Goal: Task Accomplishment & Management: Complete application form

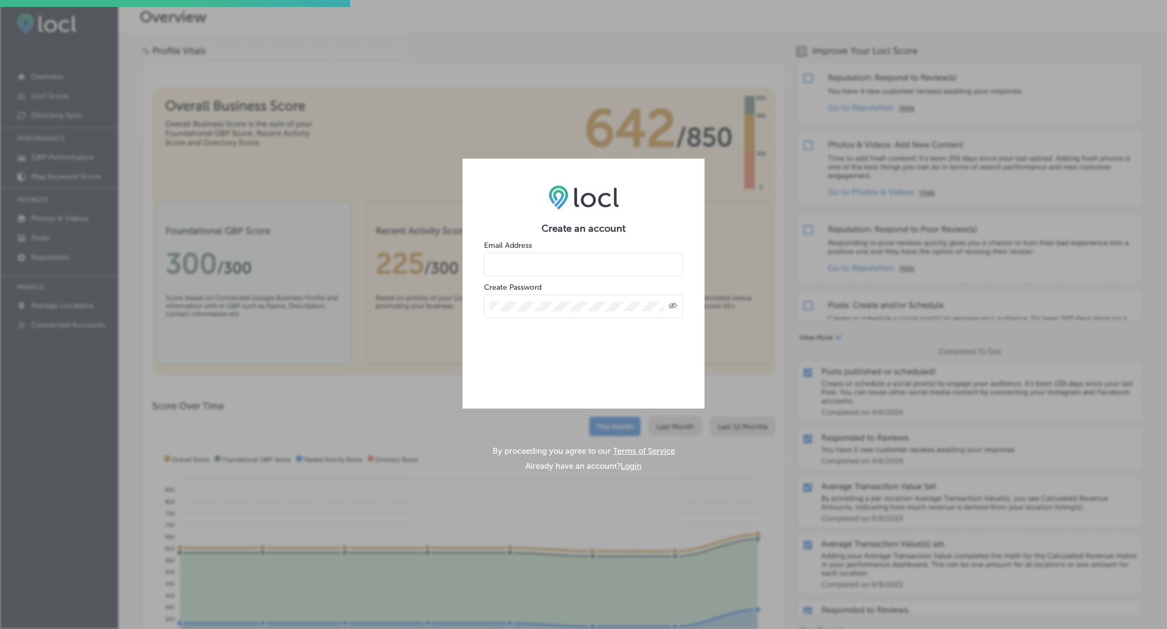
click at [749, 245] on div "Create an account Email Address Create Password Created with Sketch. By proceed…" at bounding box center [583, 314] width 1167 height 629
click at [504, 264] on input "email" at bounding box center [583, 265] width 199 height 24
type input "[PERSON_NAME][EMAIL_ADDRESS][PERSON_NAME][DOMAIN_NAME]"
click at [553, 299] on div "Created with Sketch." at bounding box center [583, 307] width 199 height 24
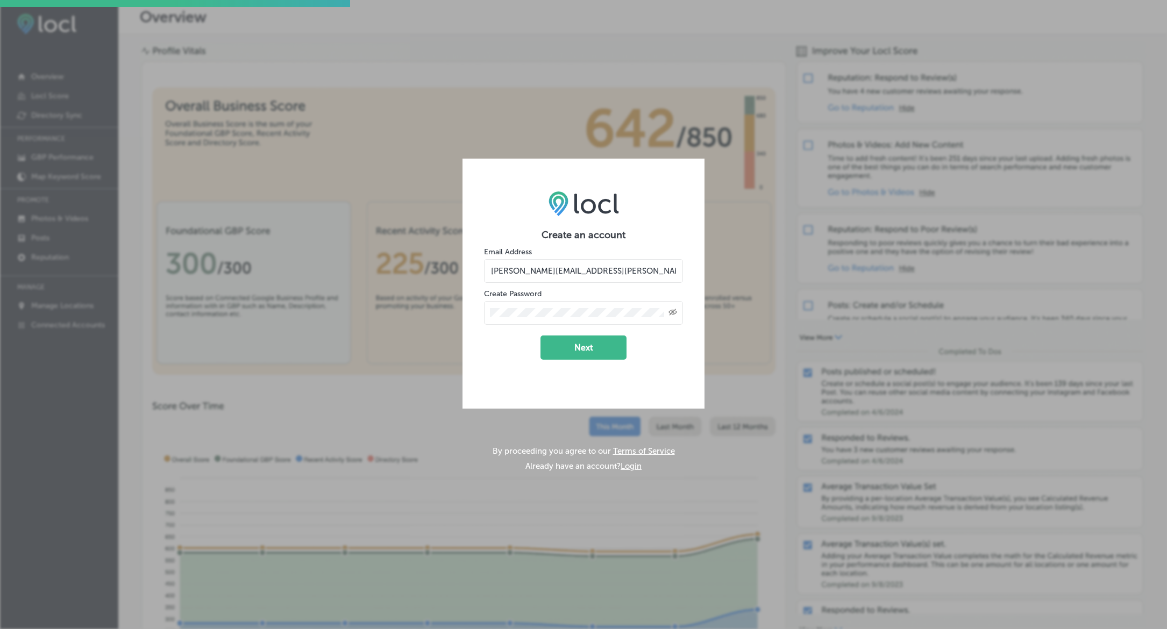
click at [570, 346] on button "Next" at bounding box center [584, 348] width 86 height 24
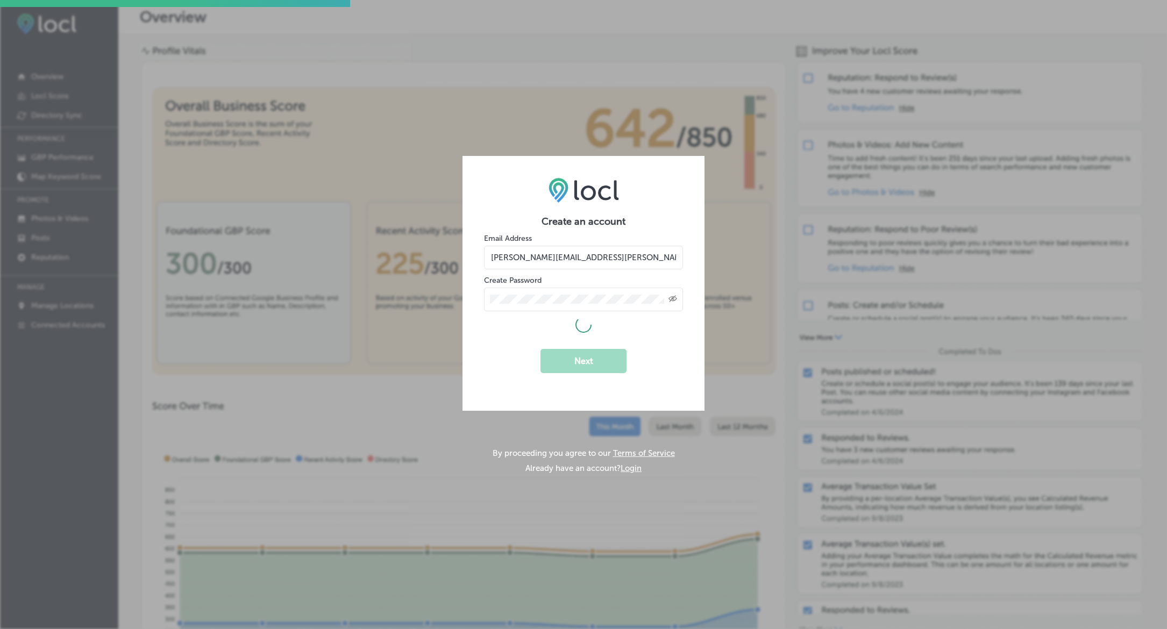
select select "US"
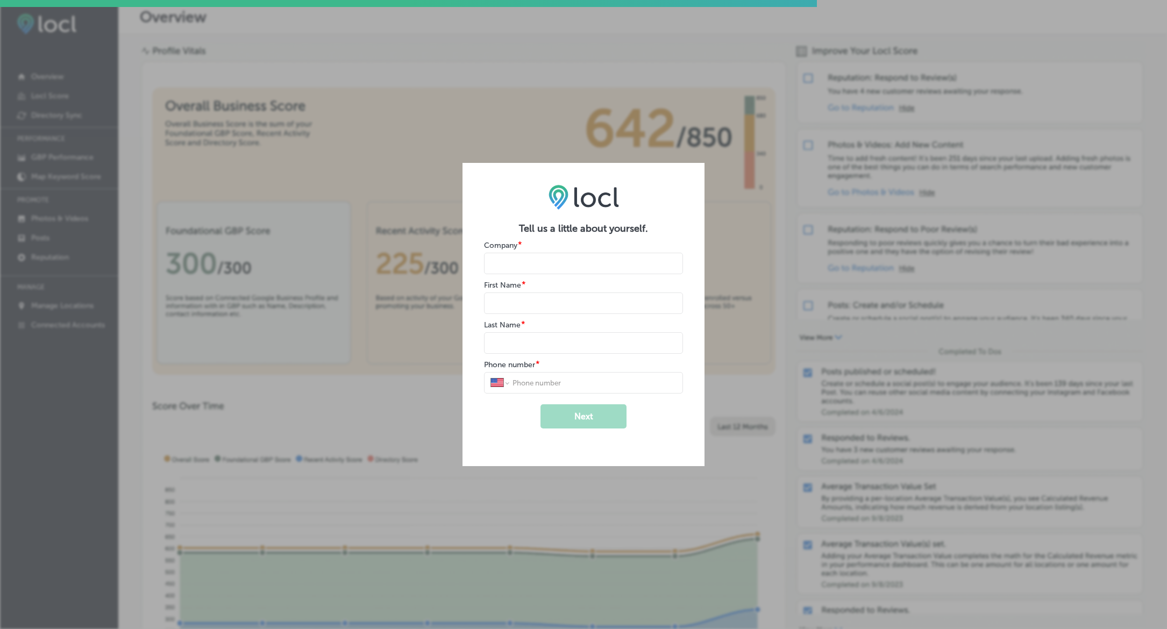
click at [536, 260] on input "name" at bounding box center [583, 264] width 199 height 22
type input "Fala Limited (Barcodetrade)"
type input "[PERSON_NAME]"
select select "GB"
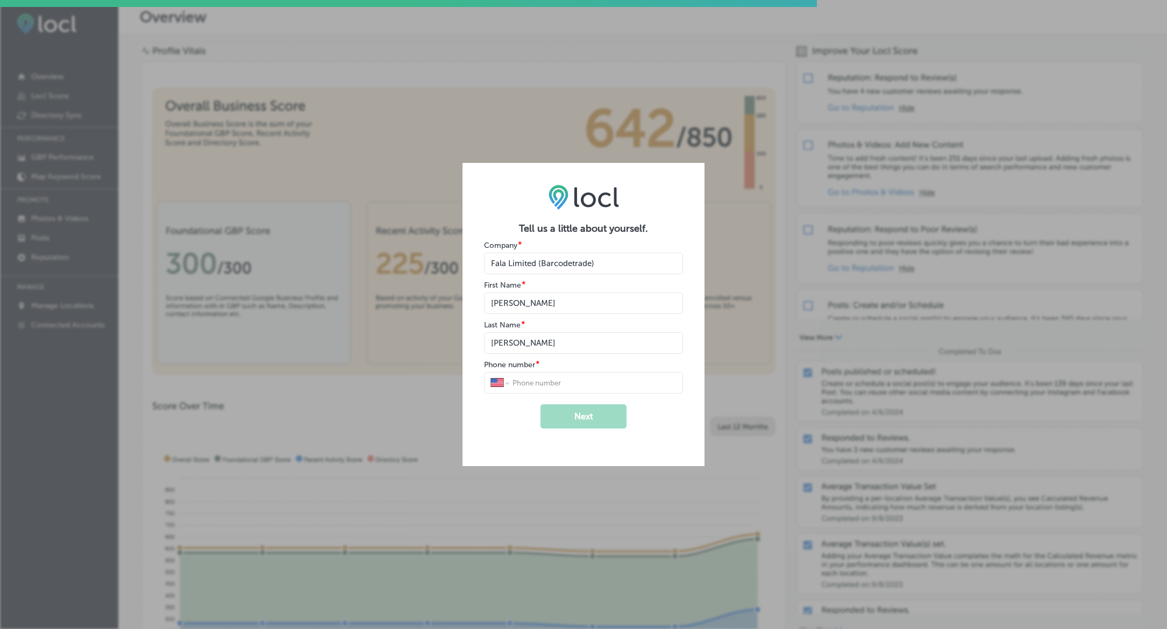
type input "01252 597209"
click at [555, 303] on input "name" at bounding box center [583, 304] width 199 height 22
type input "[PERSON_NAME]"
click at [543, 341] on input "name" at bounding box center [583, 343] width 199 height 22
type input "[PERSON_NAME]"
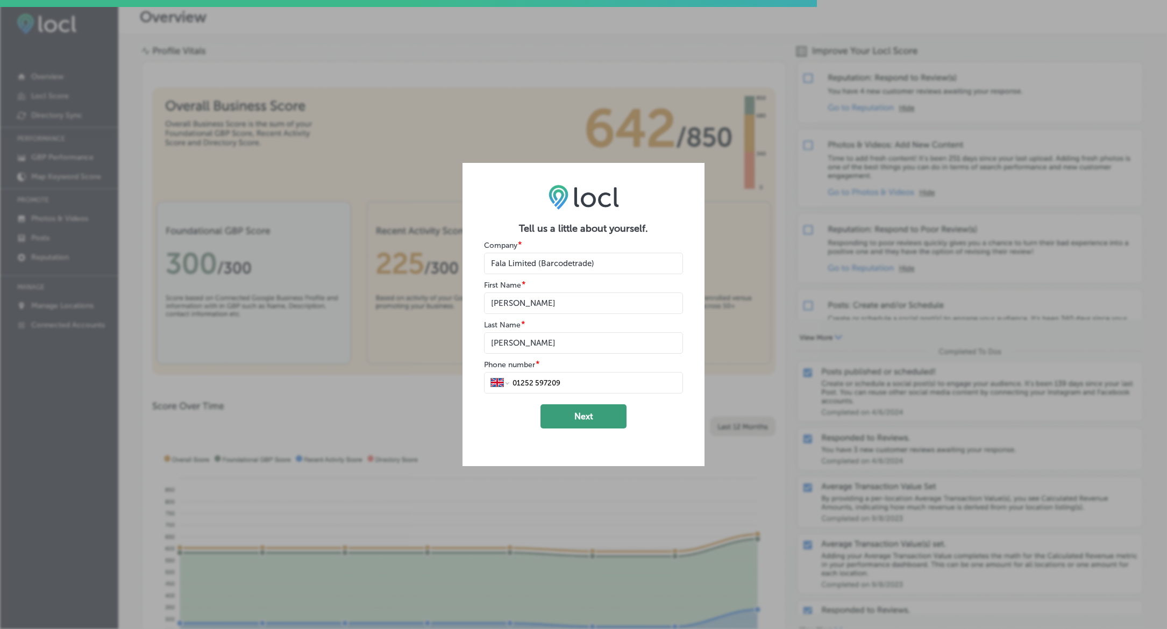
click at [579, 420] on button "Next" at bounding box center [584, 417] width 86 height 24
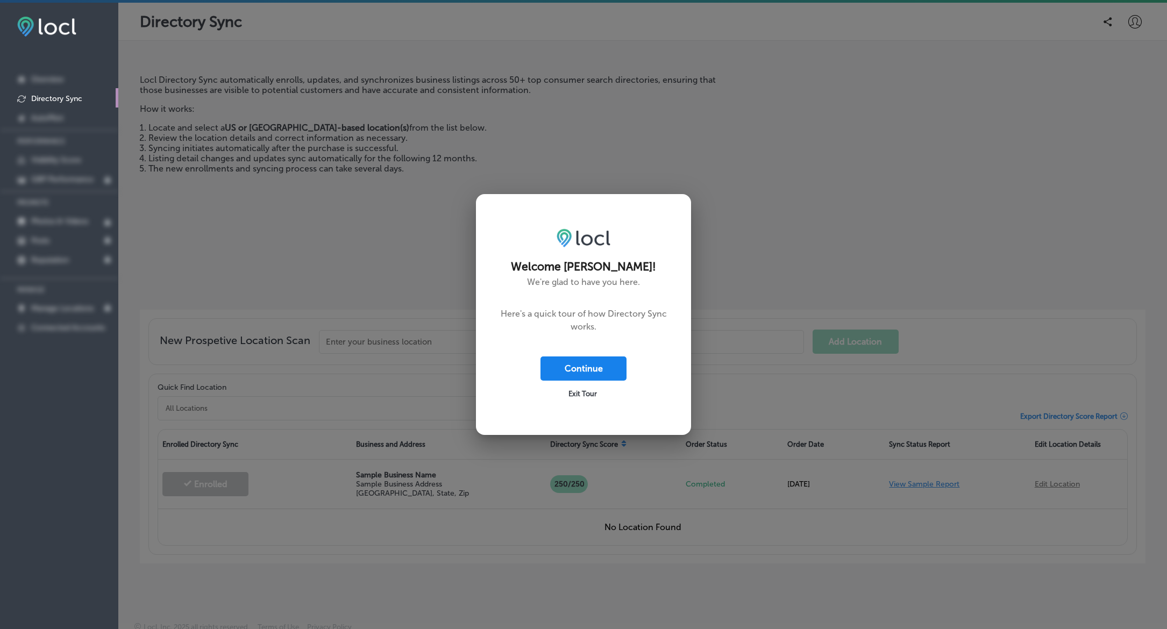
click at [582, 372] on button "Continue" at bounding box center [584, 369] width 86 height 24
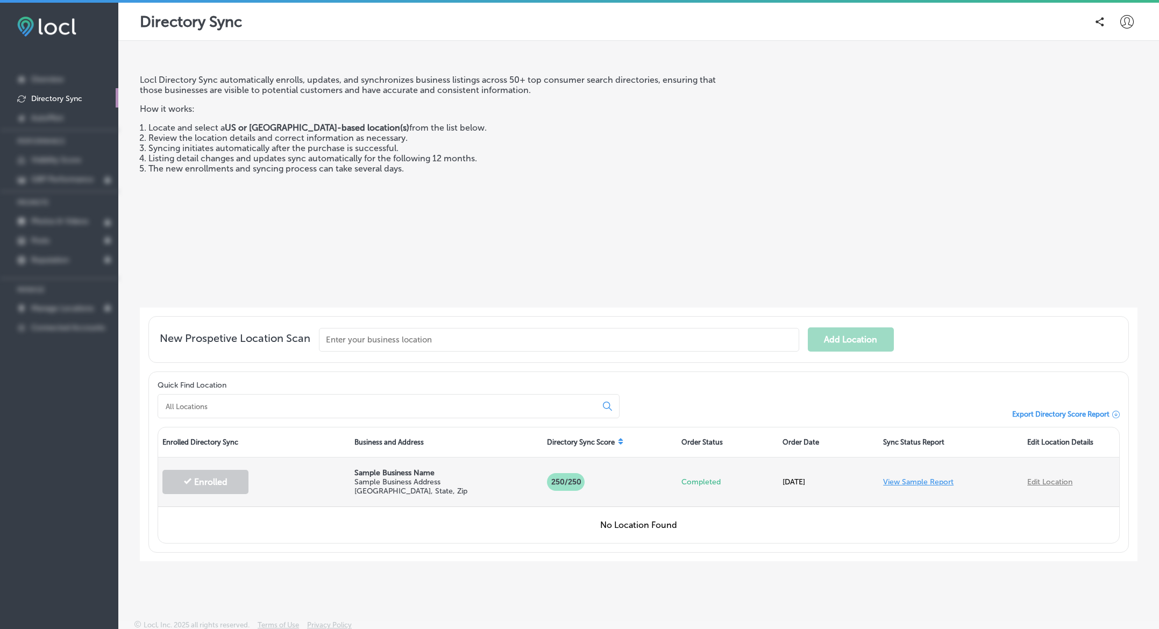
scroll to position [1, 0]
click at [902, 484] on div "View Sample Report" at bounding box center [951, 481] width 144 height 31
click at [904, 482] on link "View Sample Report" at bounding box center [918, 481] width 70 height 9
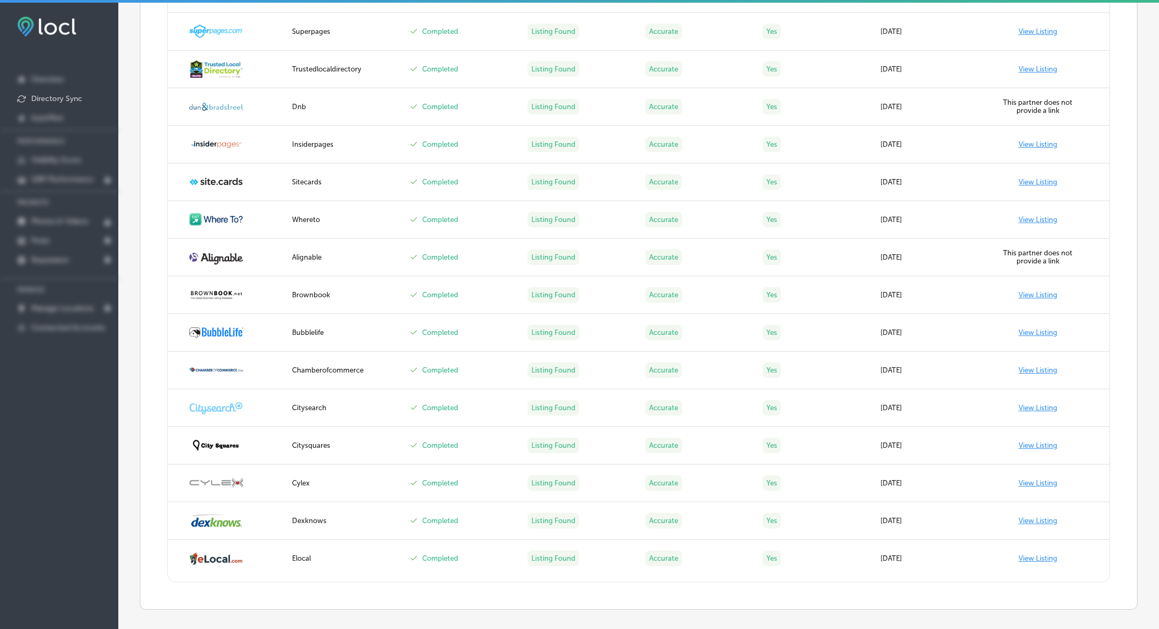
scroll to position [1841, 0]
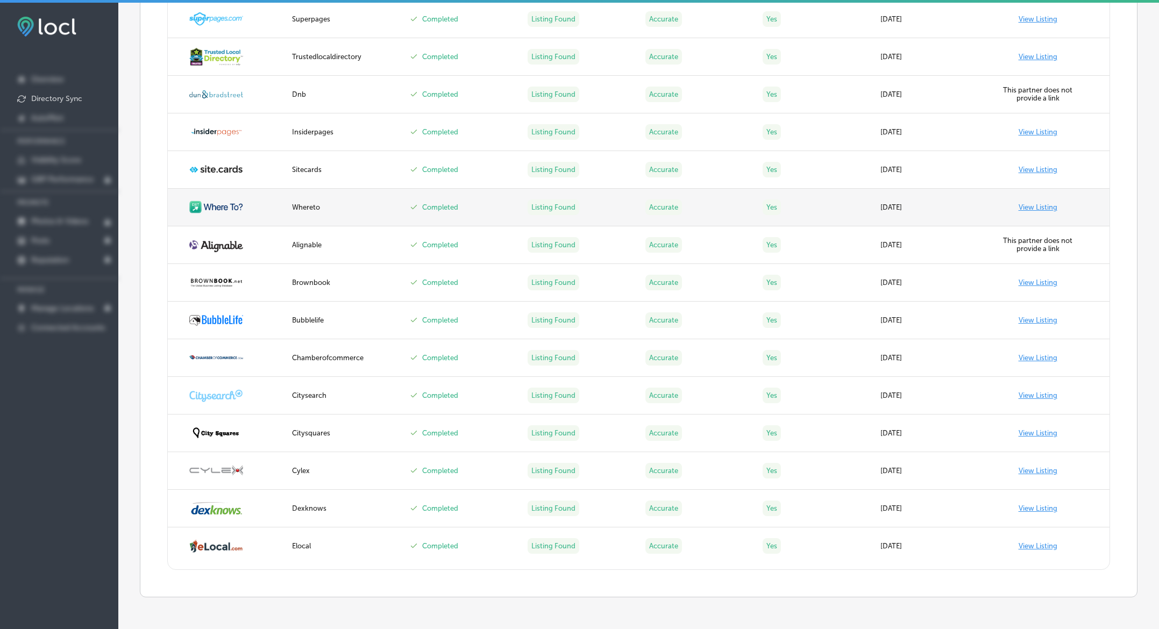
click at [1022, 209] on td "View Listing" at bounding box center [1051, 208] width 118 height 38
click at [1026, 209] on td "View Listing" at bounding box center [1051, 208] width 118 height 38
click at [1040, 208] on td "View Listing" at bounding box center [1051, 208] width 118 height 38
drag, startPoint x: 1001, startPoint y: 207, endPoint x: 1038, endPoint y: 212, distance: 37.0
click at [1007, 208] on td "View Listing" at bounding box center [1051, 208] width 118 height 38
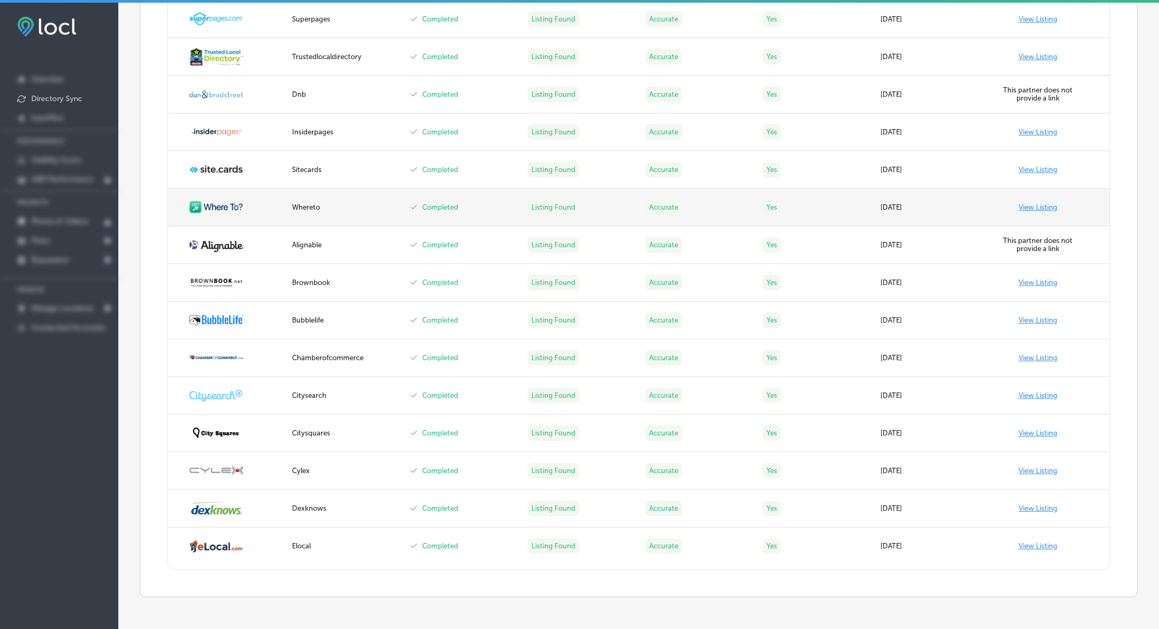
click at [1038, 212] on td "View Listing" at bounding box center [1051, 208] width 118 height 38
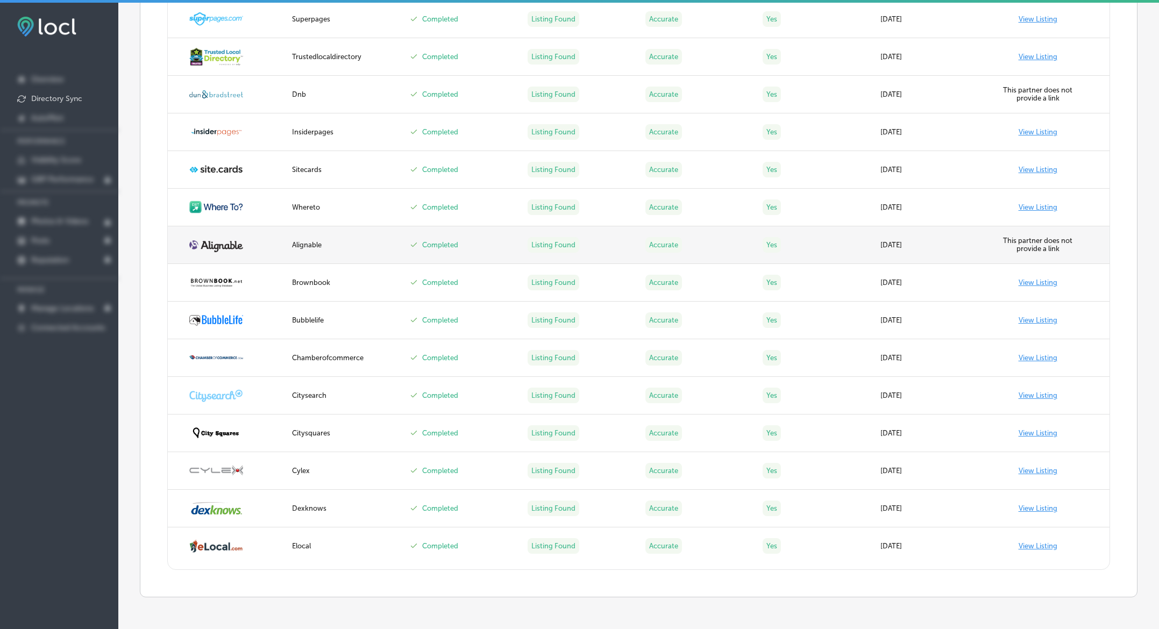
drag, startPoint x: 1028, startPoint y: 209, endPoint x: 890, endPoint y: 247, distance: 142.8
click at [1028, 210] on td "View Listing" at bounding box center [1051, 208] width 118 height 38
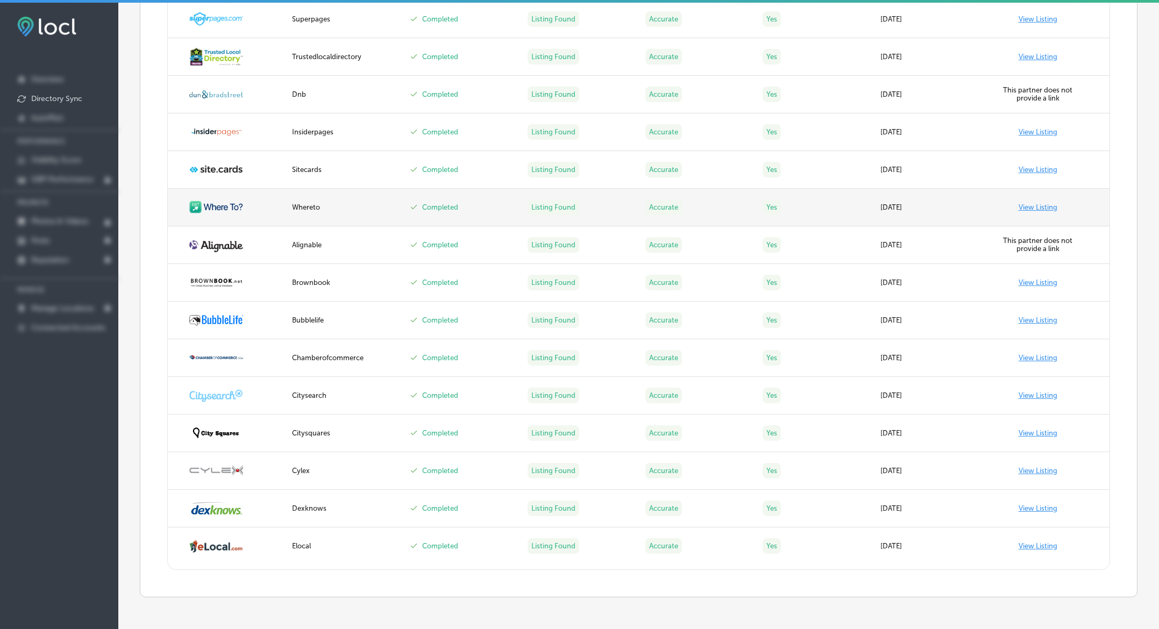
click at [619, 225] on td "Listing Found" at bounding box center [580, 208] width 118 height 38
click at [589, 215] on div "Listing Found" at bounding box center [563, 208] width 70 height 16
click at [212, 210] on img at bounding box center [216, 207] width 54 height 13
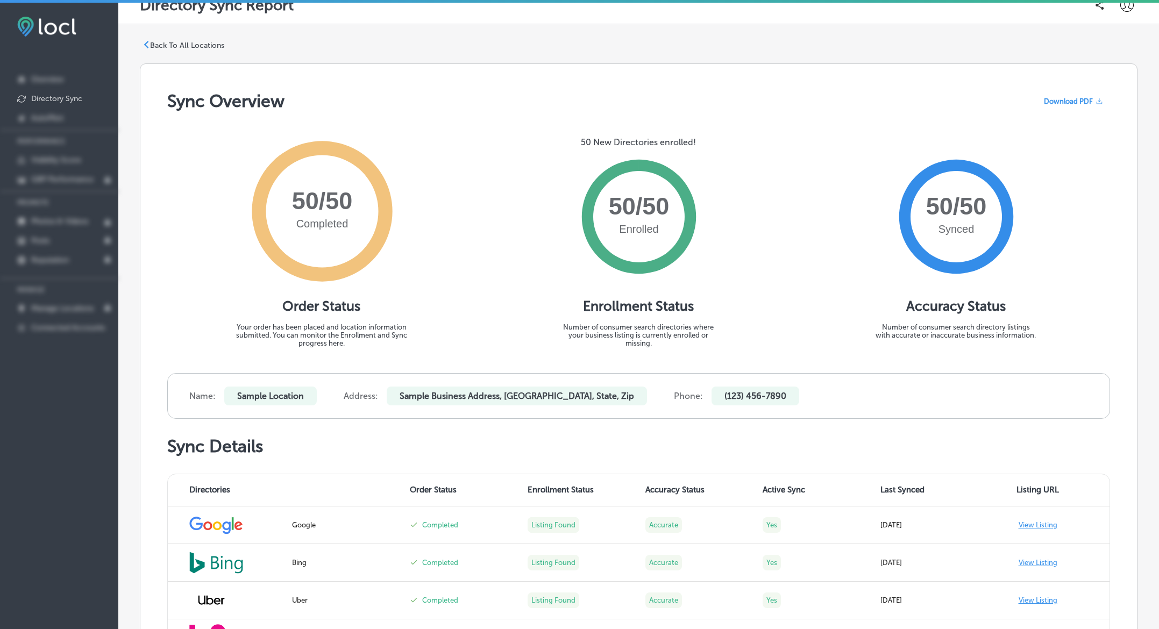
scroll to position [0, 0]
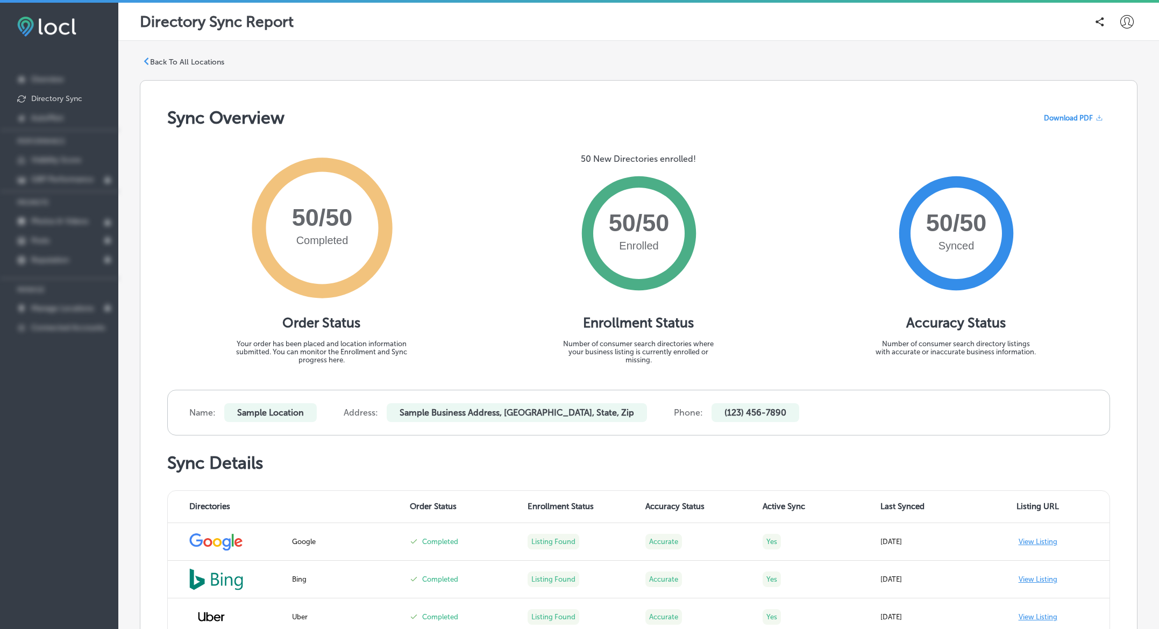
drag, startPoint x: 344, startPoint y: 179, endPoint x: 367, endPoint y: 173, distance: 24.5
click at [353, 179] on g at bounding box center [322, 228] width 140 height 140
click at [154, 61] on p "Back To All Locations" at bounding box center [187, 62] width 74 height 9
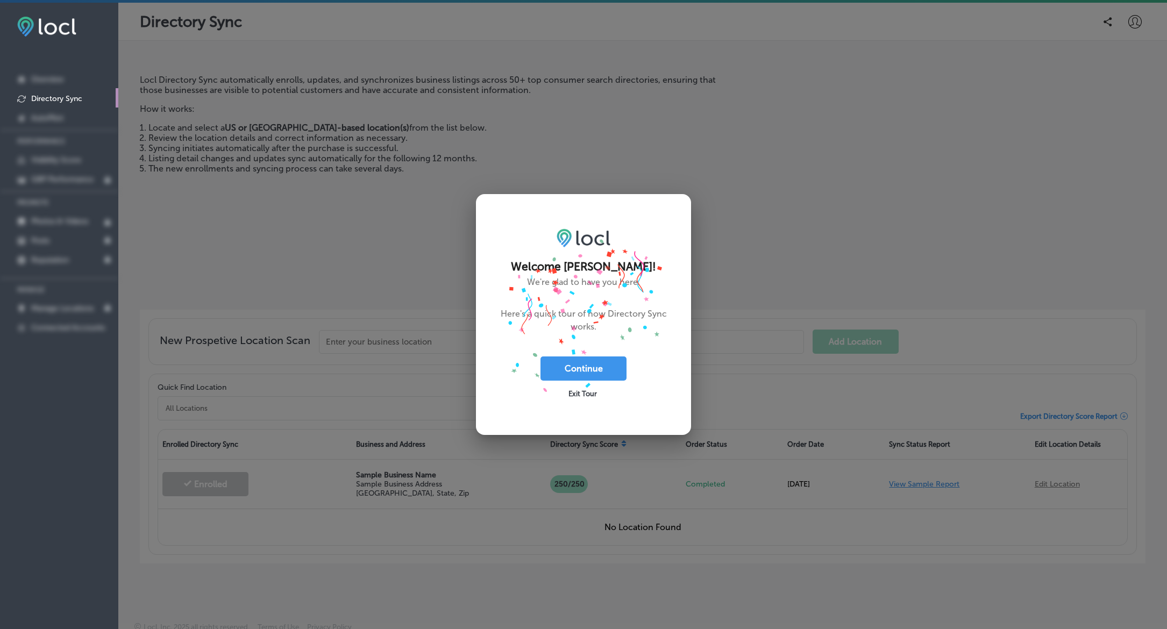
click at [582, 392] on span "Exit Tour" at bounding box center [583, 394] width 29 height 8
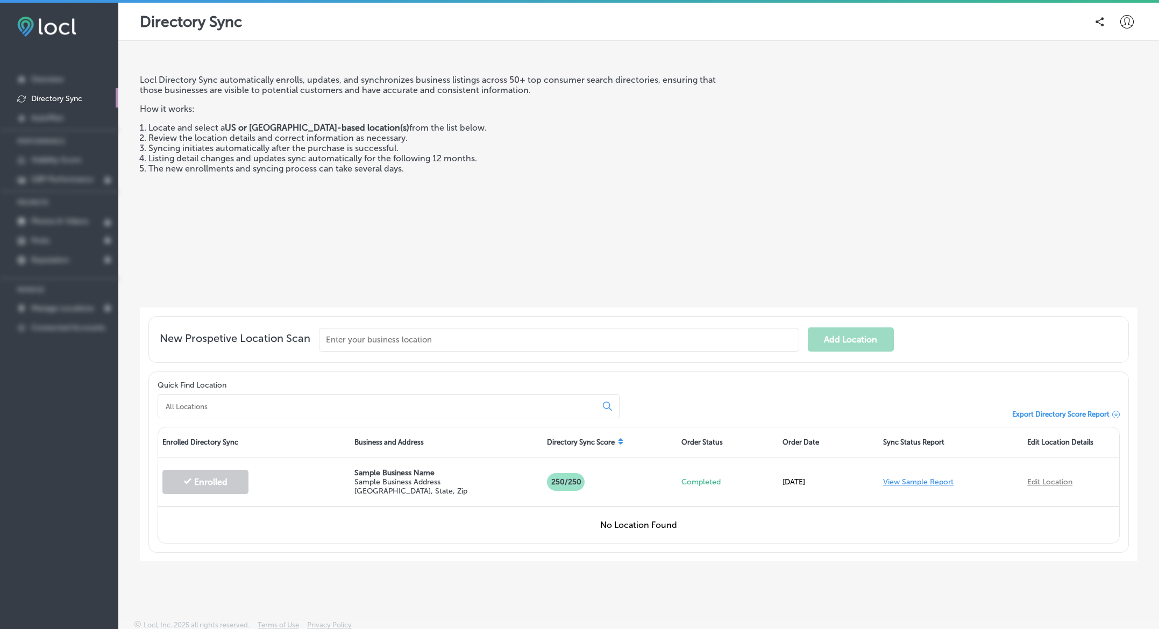
drag, startPoint x: 87, startPoint y: 124, endPoint x: 72, endPoint y: 107, distance: 22.5
click at [87, 124] on div "Overview Directory Sync Created by potrace 1.10, written by [PERSON_NAME] [DATE…" at bounding box center [59, 203] width 118 height 268
click at [49, 75] on div "Overview Directory Sync Created by potrace 1.10, written by [PERSON_NAME] [DATE…" at bounding box center [59, 203] width 118 height 268
drag, startPoint x: 66, startPoint y: 115, endPoint x: 430, endPoint y: 162, distance: 367.2
click at [70, 117] on div "Overview Directory Sync Created by potrace 1.10, written by [PERSON_NAME] [DATE…" at bounding box center [59, 203] width 118 height 268
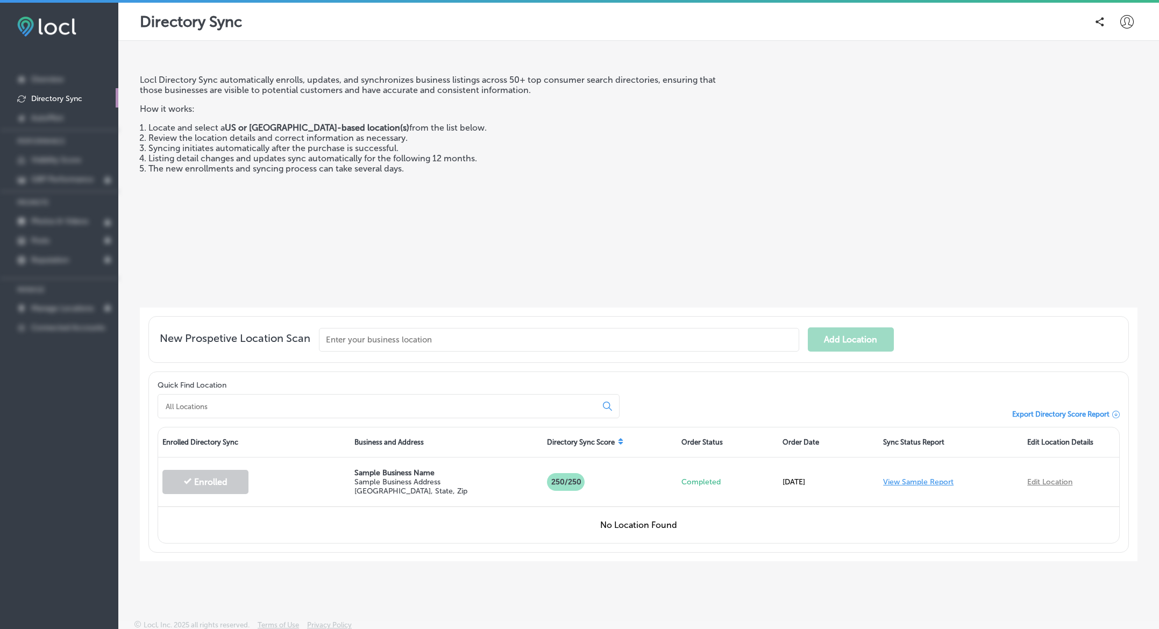
click at [436, 208] on div "Locl Directory Sync automatically enrolls, updates, and synchronizes business l…" at bounding box center [436, 187] width 593 height 224
click at [359, 341] on input "text" at bounding box center [559, 340] width 480 height 24
type input "Fala Limited"
click at [1121, 22] on icon at bounding box center [1127, 21] width 13 height 13
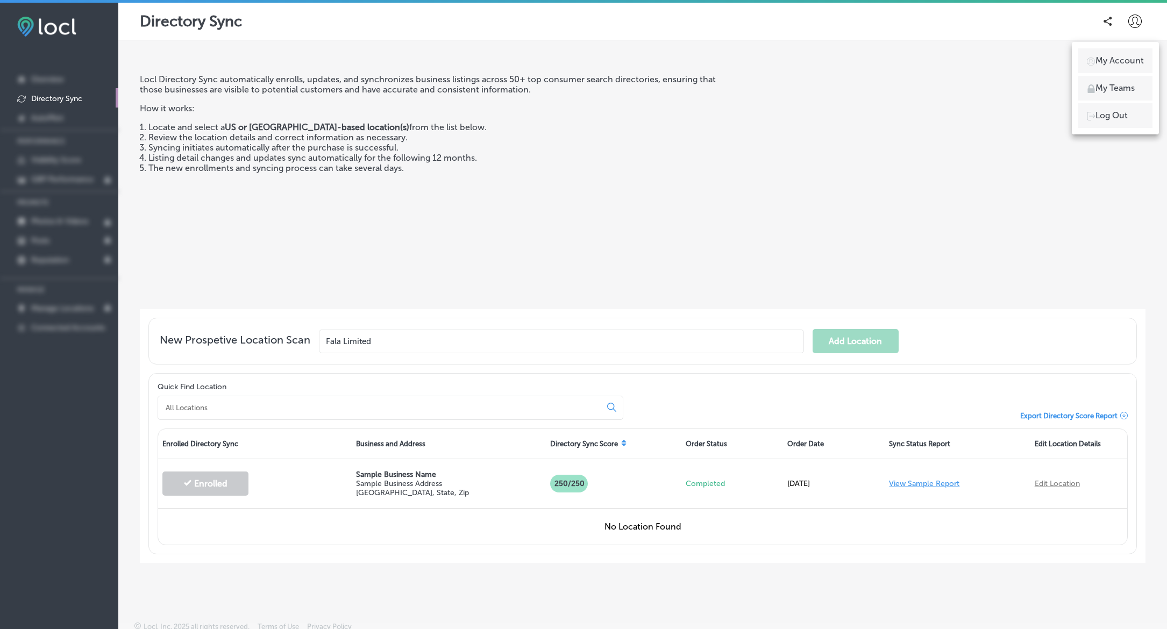
click at [1101, 59] on p "My Account" at bounding box center [1120, 60] width 48 height 13
select select "GB"
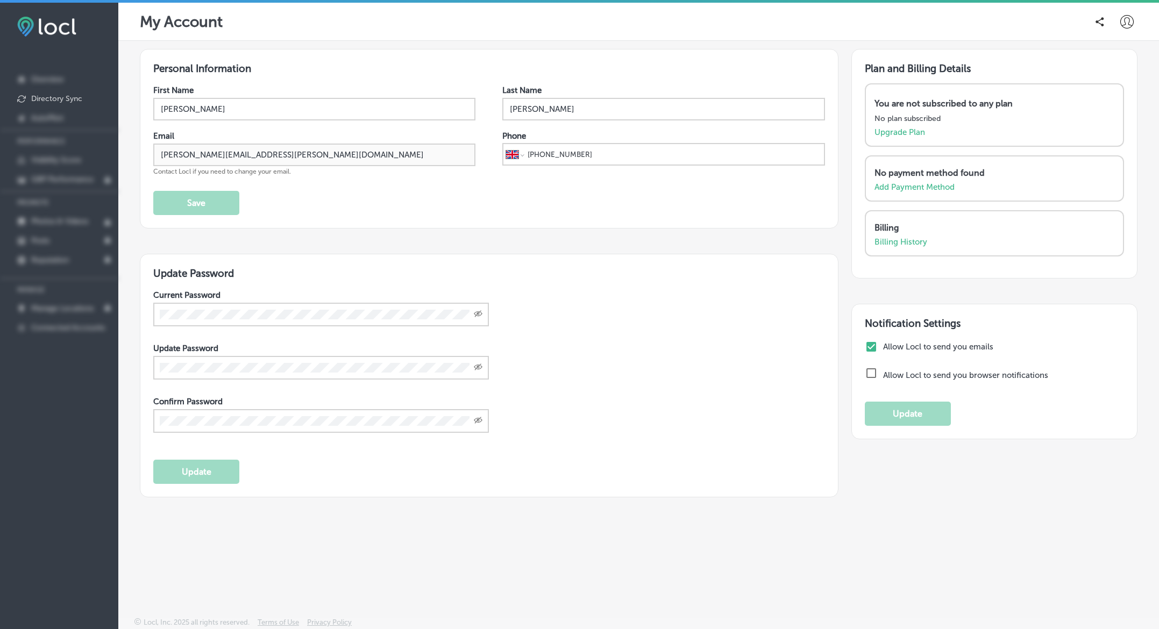
drag, startPoint x: 277, startPoint y: 256, endPoint x: 165, endPoint y: 329, distance: 133.2
click at [274, 258] on div "Update Password Current Password Created with Sketch. Update Password Created w…" at bounding box center [489, 376] width 699 height 244
